Goal: Transaction & Acquisition: Purchase product/service

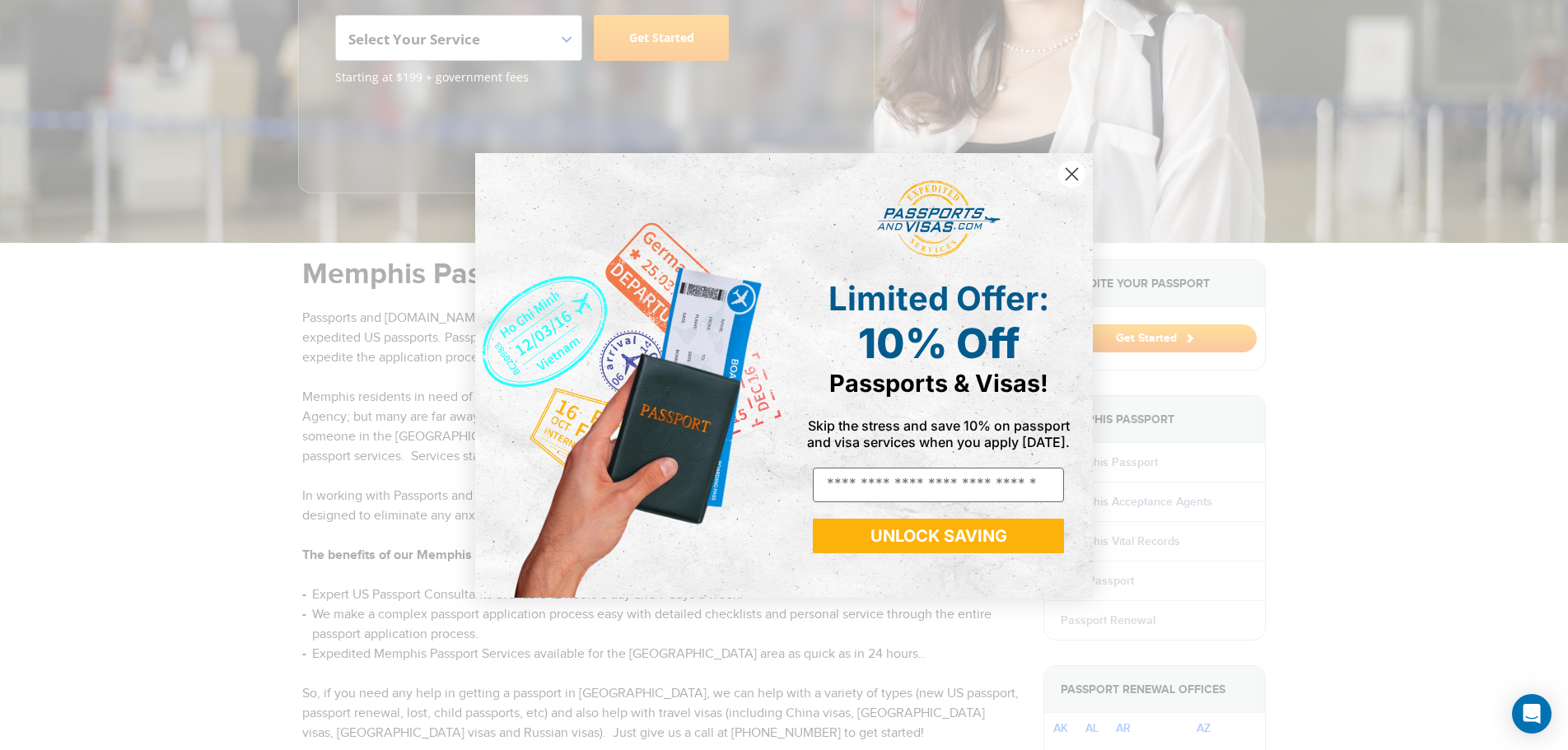
click at [1067, 178] on icon "Close dialog" at bounding box center [1072, 174] width 12 height 12
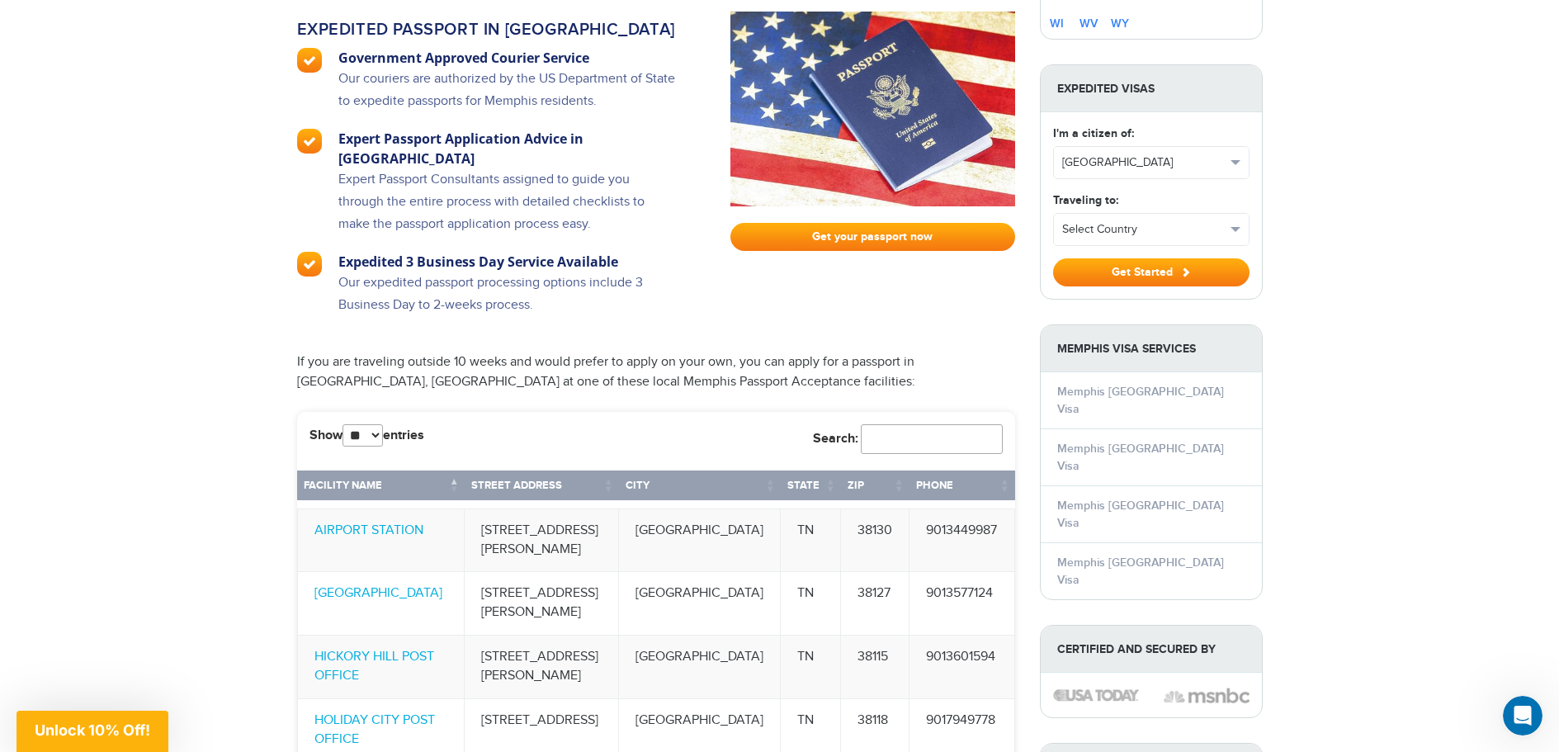
scroll to position [1486, 0]
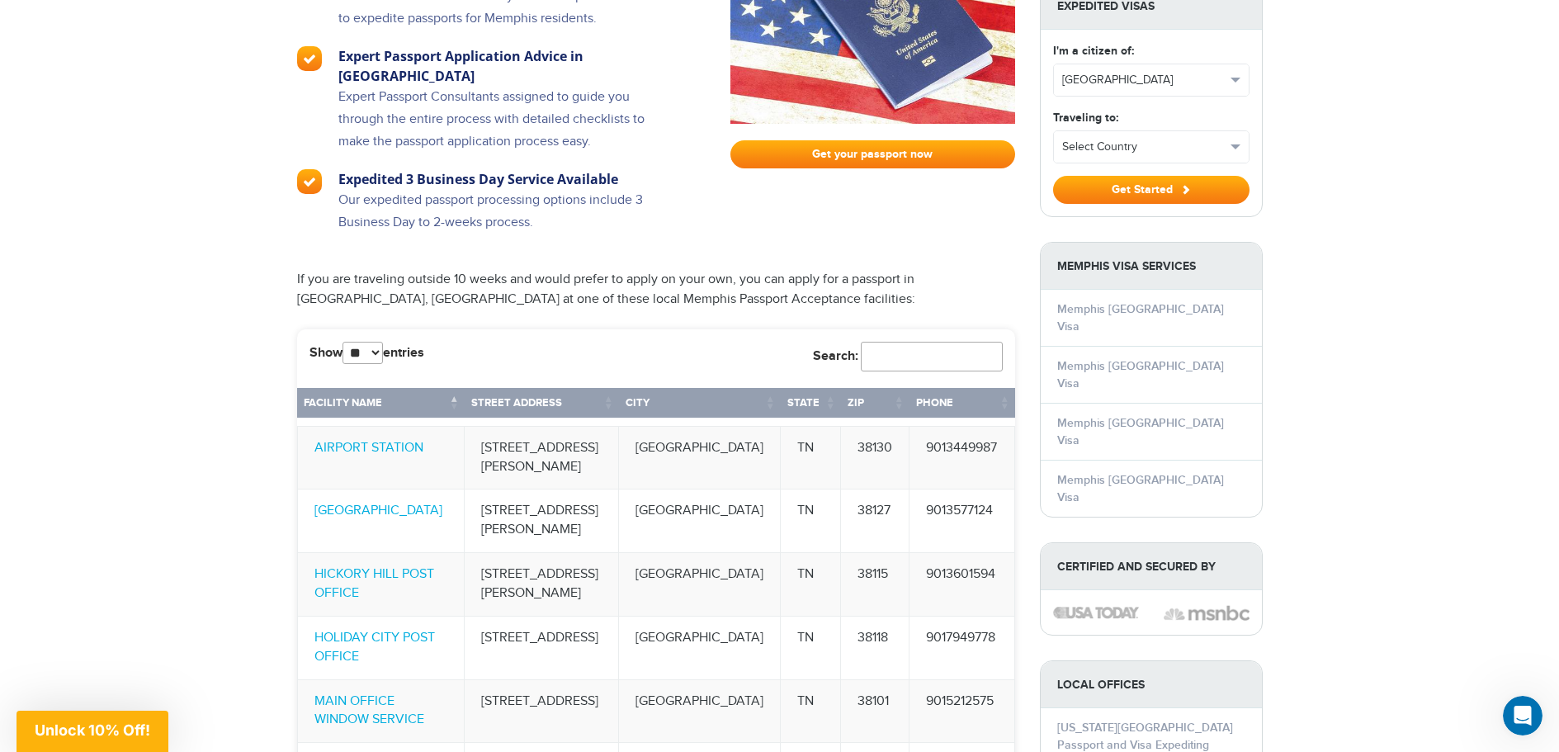
click at [1421, 62] on div "[PHONE_NUMBER] Passports & [DOMAIN_NAME] Login Check Status Passports Passport …" at bounding box center [779, 526] width 1559 height 4024
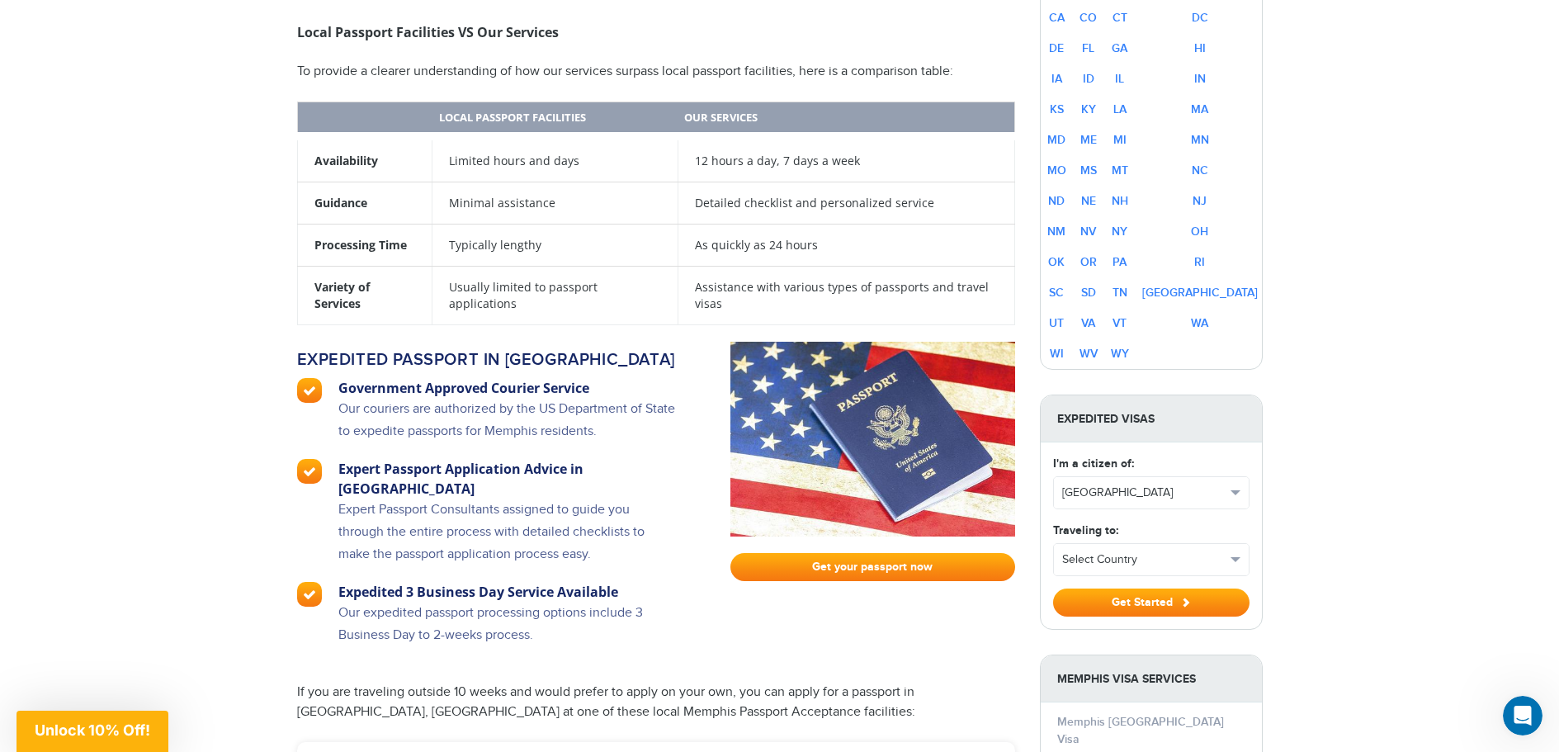
scroll to position [1156, 0]
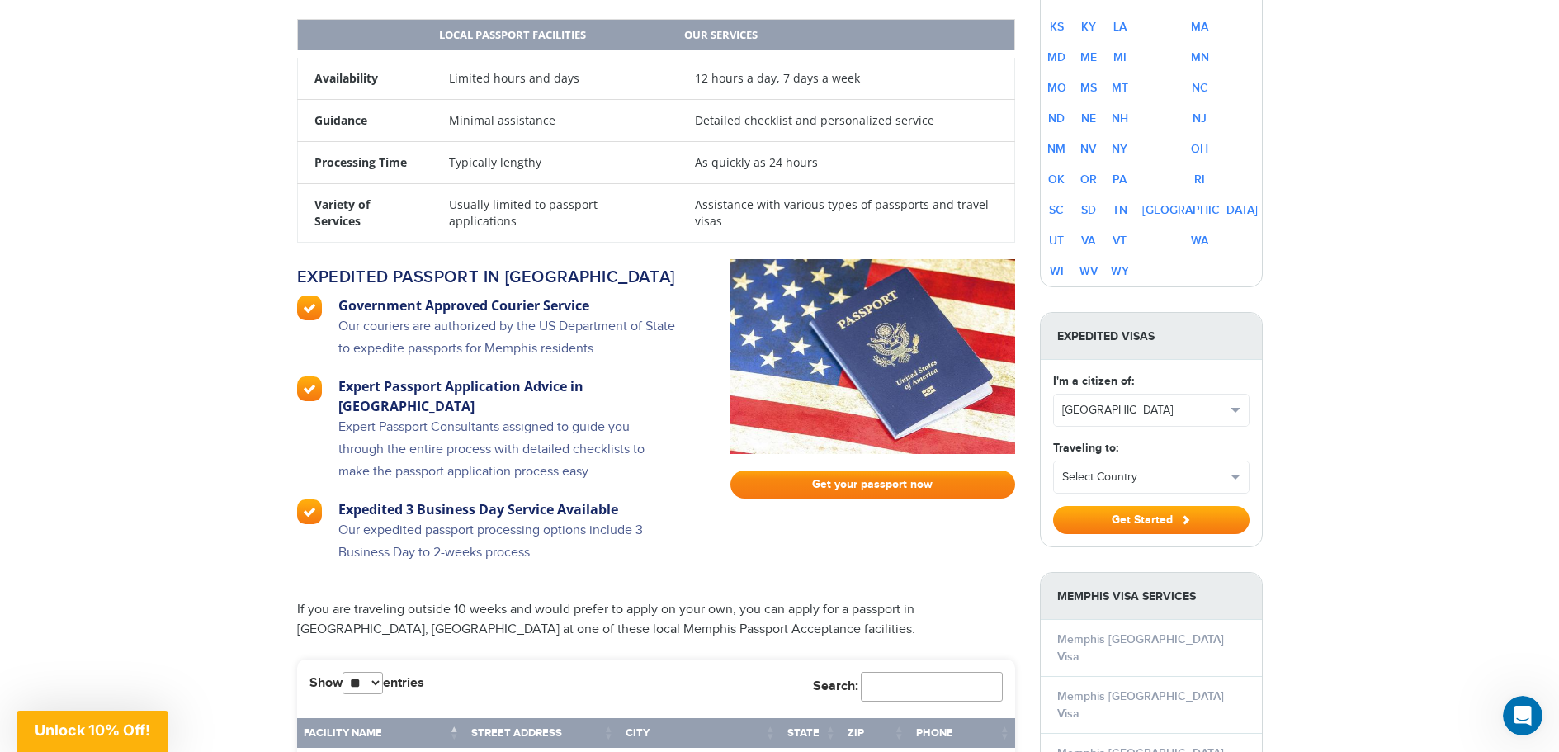
click at [863, 471] on link "Get your passport now" at bounding box center [873, 485] width 285 height 28
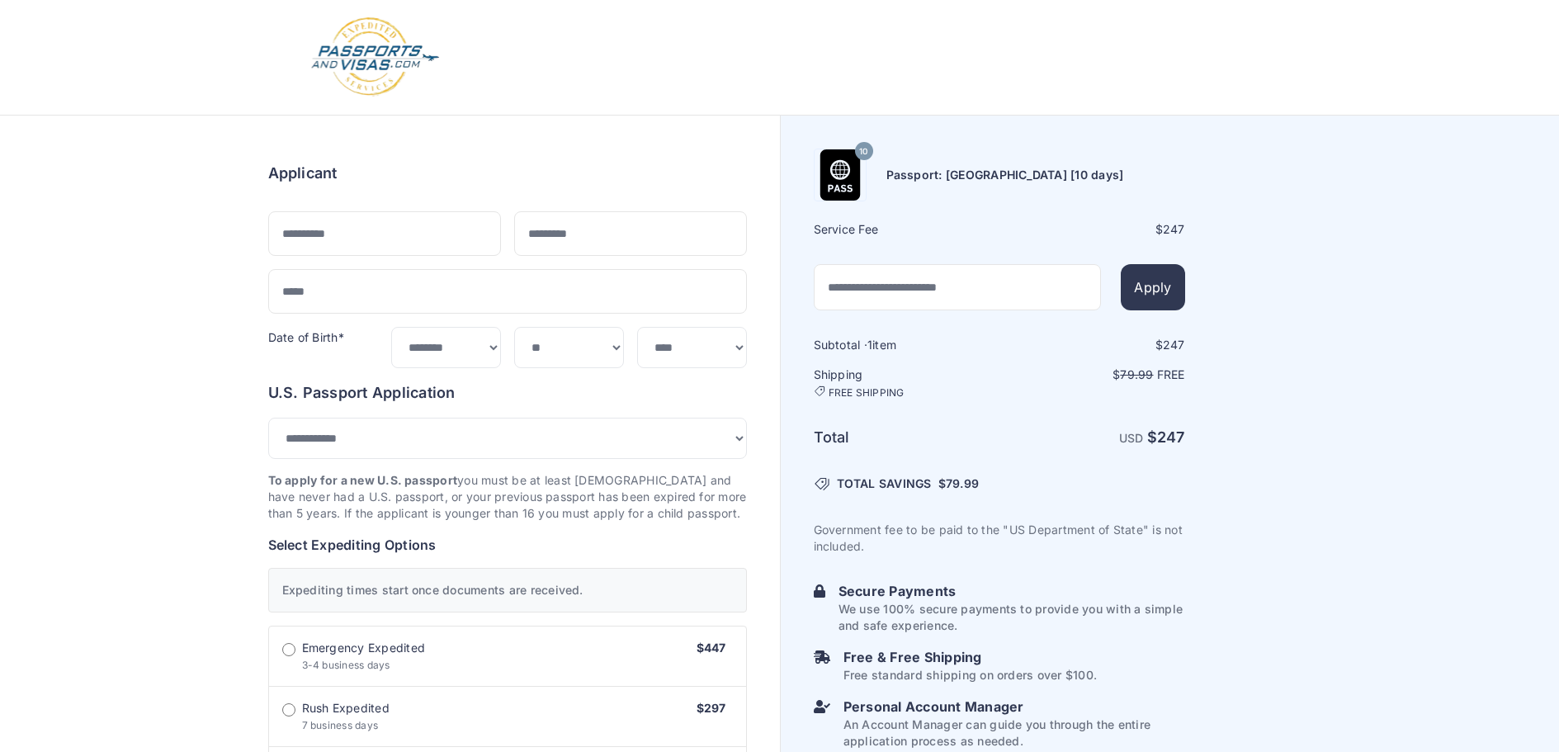
select select "***"
